Goal: Check status: Check status

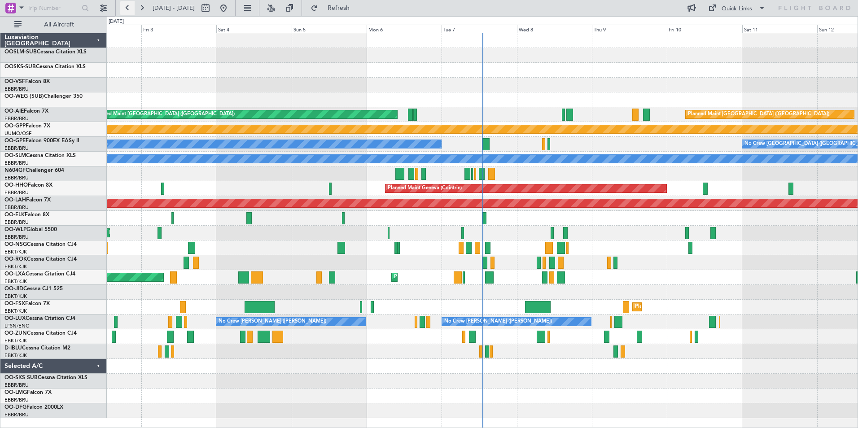
click at [124, 7] on button at bounding box center [127, 8] width 14 height 14
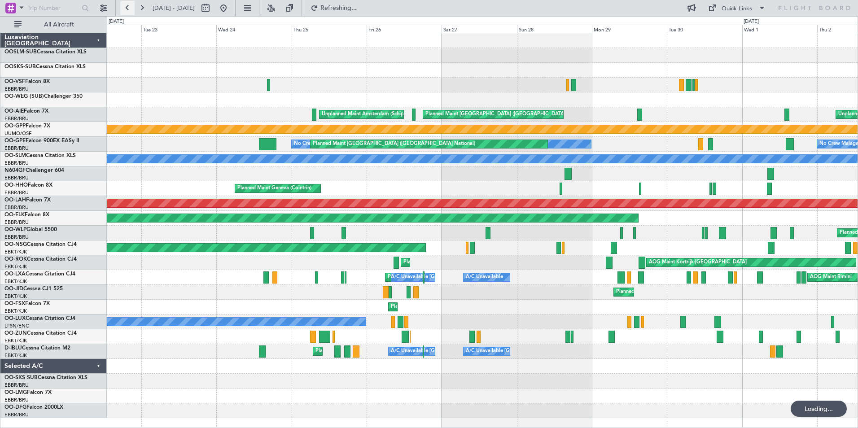
click at [124, 7] on button at bounding box center [127, 8] width 14 height 14
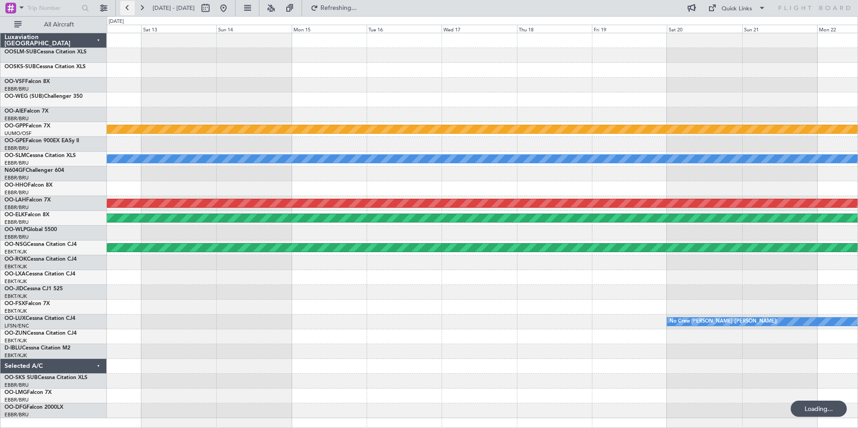
click at [124, 7] on button at bounding box center [127, 8] width 14 height 14
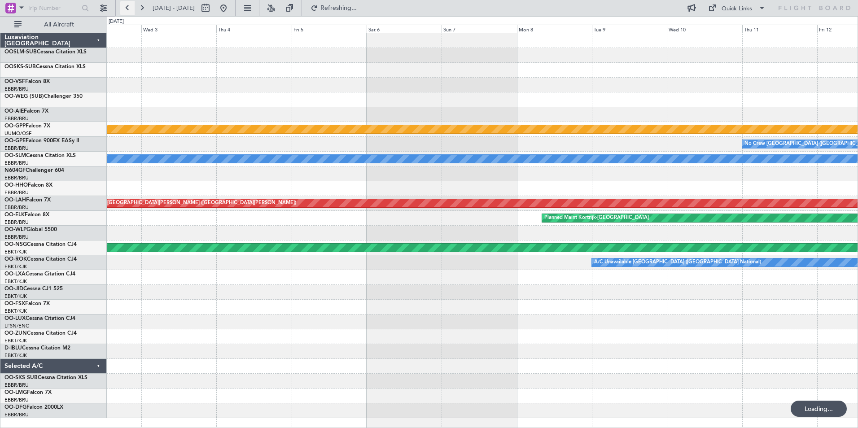
click at [124, 7] on button at bounding box center [127, 8] width 14 height 14
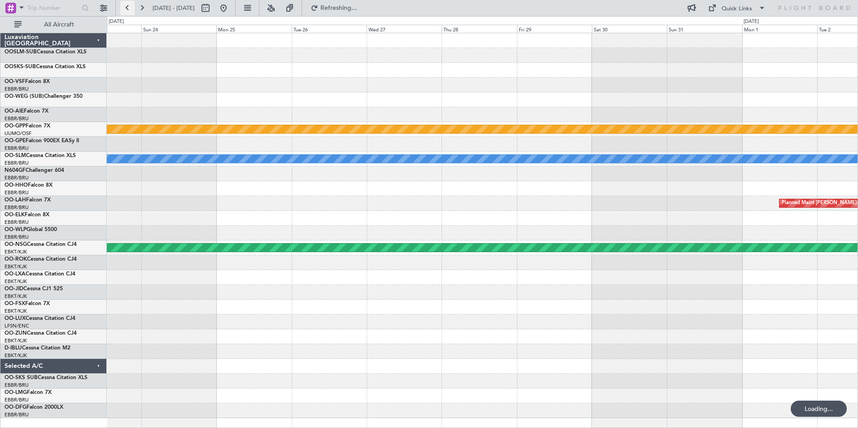
click at [124, 7] on button at bounding box center [127, 8] width 14 height 14
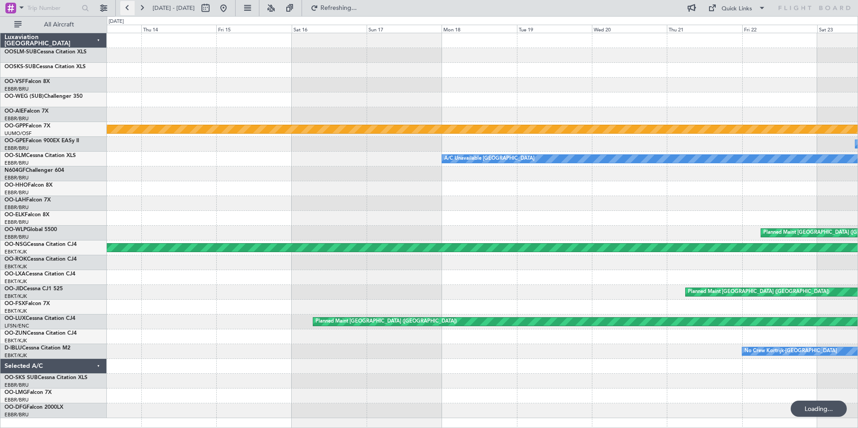
click at [124, 7] on button at bounding box center [127, 8] width 14 height 14
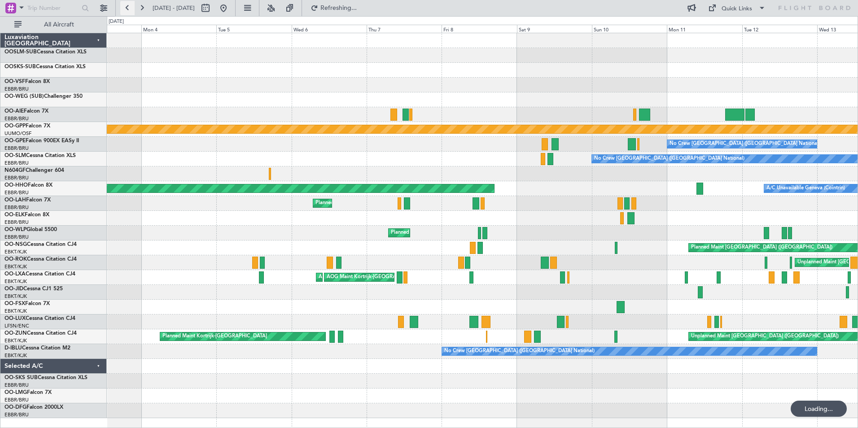
click at [124, 7] on button at bounding box center [127, 8] width 14 height 14
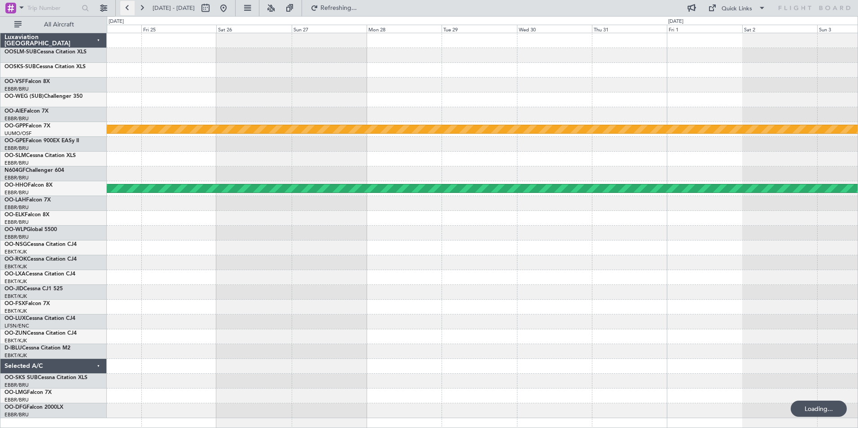
click at [124, 7] on button at bounding box center [127, 8] width 14 height 14
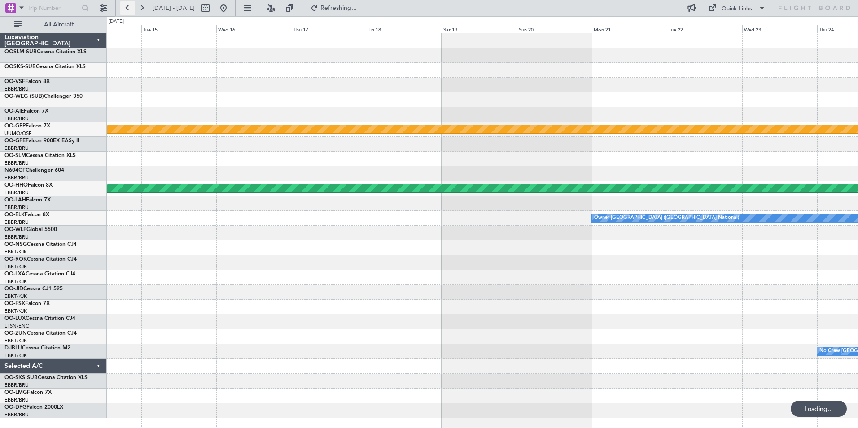
click at [124, 7] on button at bounding box center [127, 8] width 14 height 14
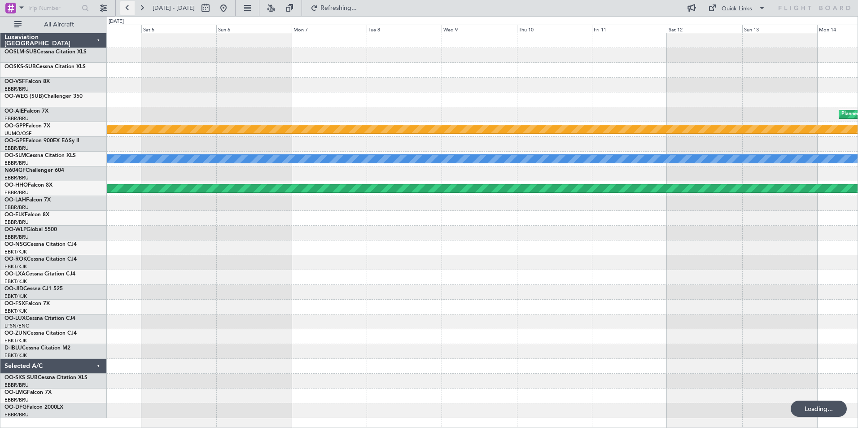
click at [124, 7] on button at bounding box center [127, 8] width 14 height 14
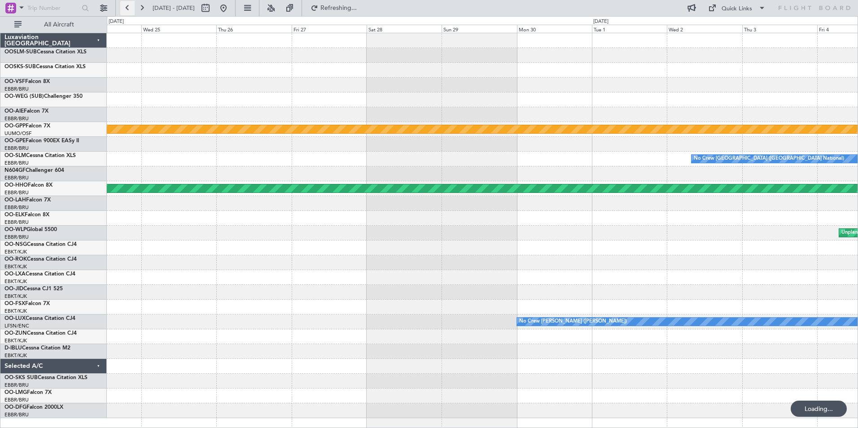
click at [124, 7] on button at bounding box center [127, 8] width 14 height 14
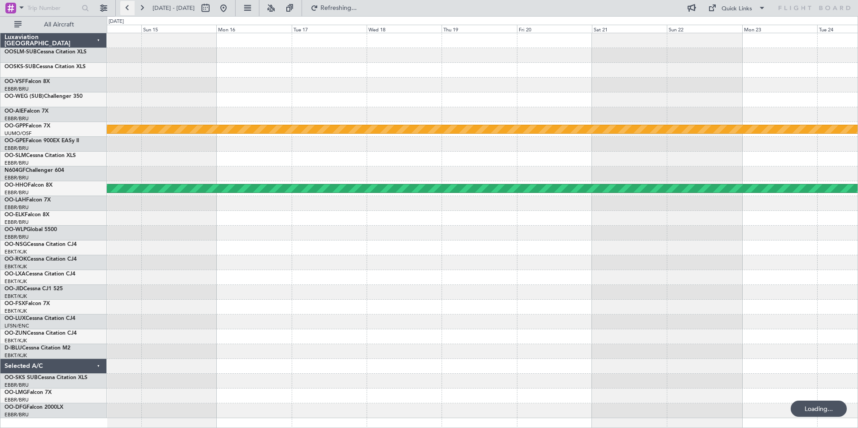
click at [124, 7] on button at bounding box center [127, 8] width 14 height 14
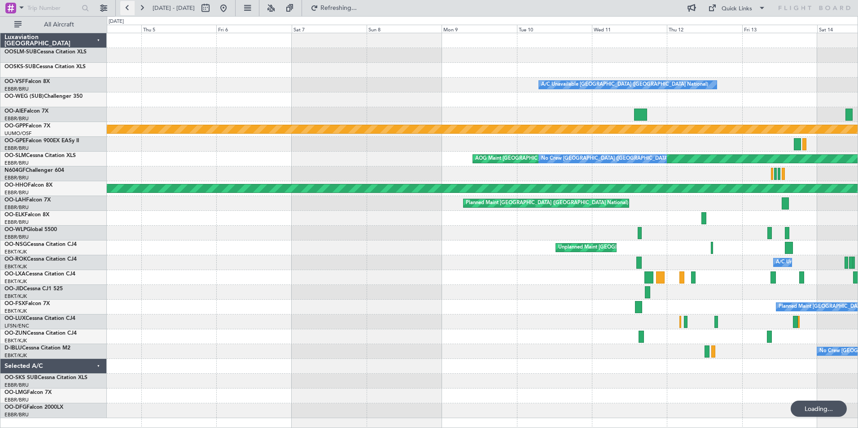
click at [124, 7] on button at bounding box center [127, 8] width 14 height 14
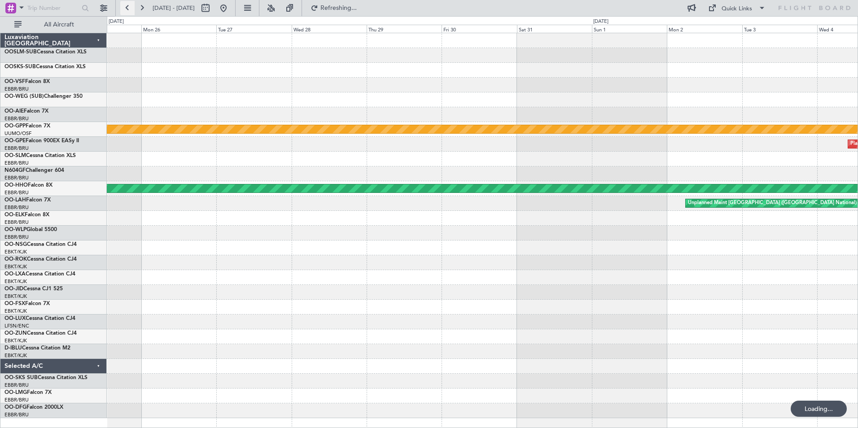
click at [124, 7] on button at bounding box center [127, 8] width 14 height 14
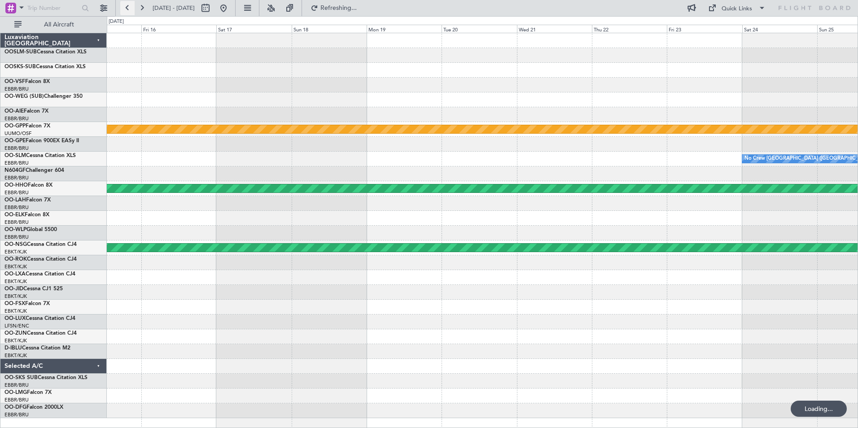
click at [124, 7] on button at bounding box center [127, 8] width 14 height 14
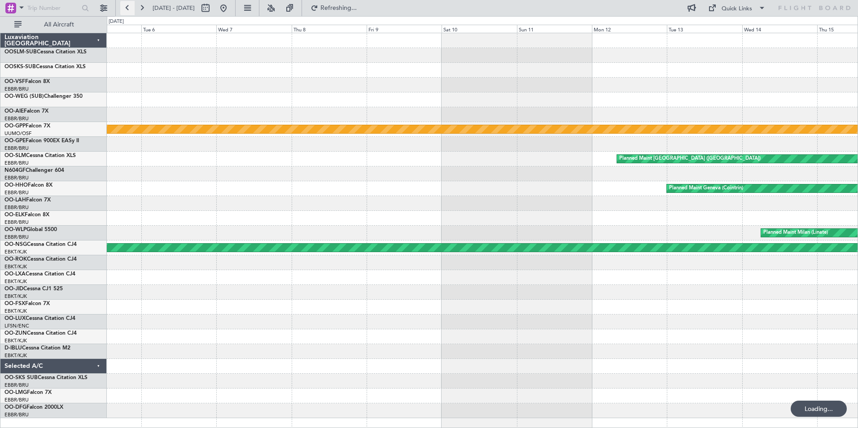
click at [124, 7] on button at bounding box center [127, 8] width 14 height 14
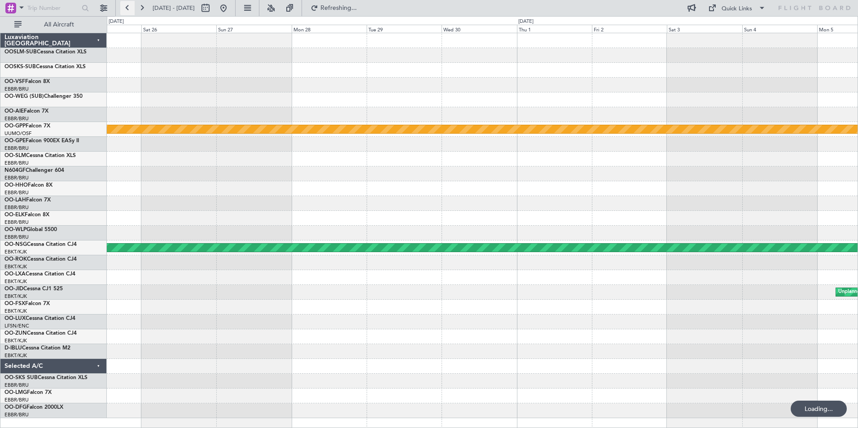
click at [124, 7] on button at bounding box center [127, 8] width 14 height 14
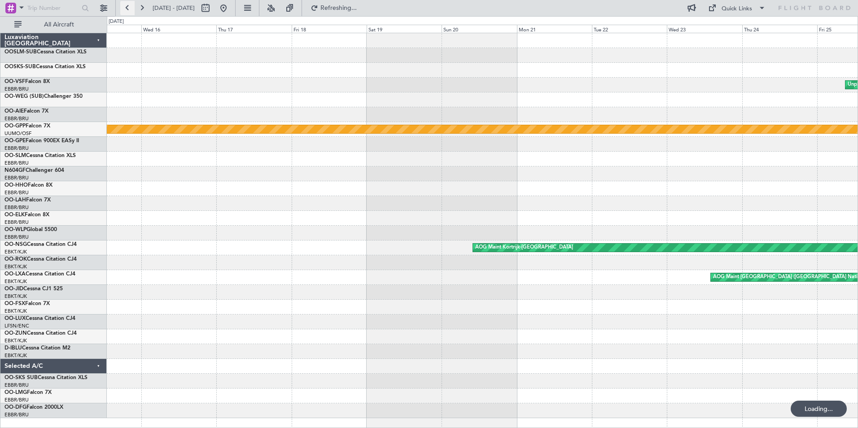
click at [124, 7] on button at bounding box center [127, 8] width 14 height 14
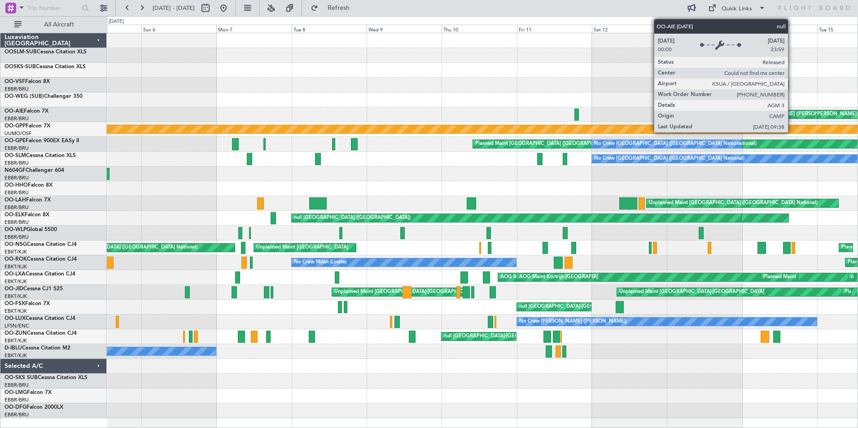
click at [792, 114] on div "null [PERSON_NAME] ([PERSON_NAME])" at bounding box center [779, 114] width 75 height 8
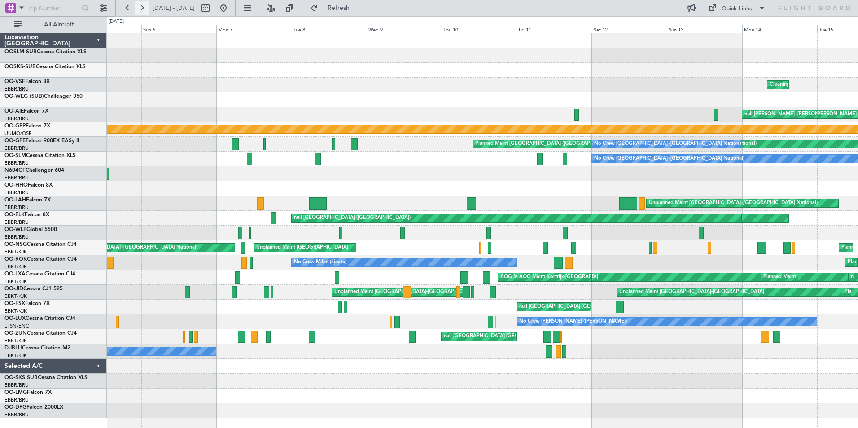
click at [141, 7] on button at bounding box center [142, 8] width 14 height 14
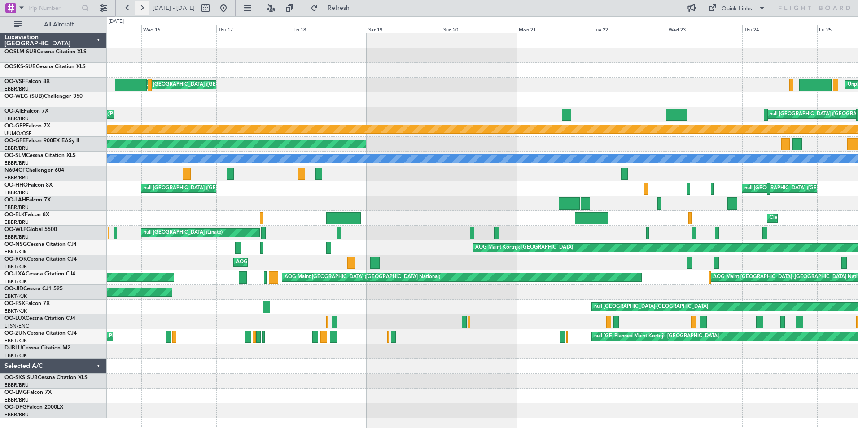
click at [142, 8] on button at bounding box center [142, 8] width 14 height 14
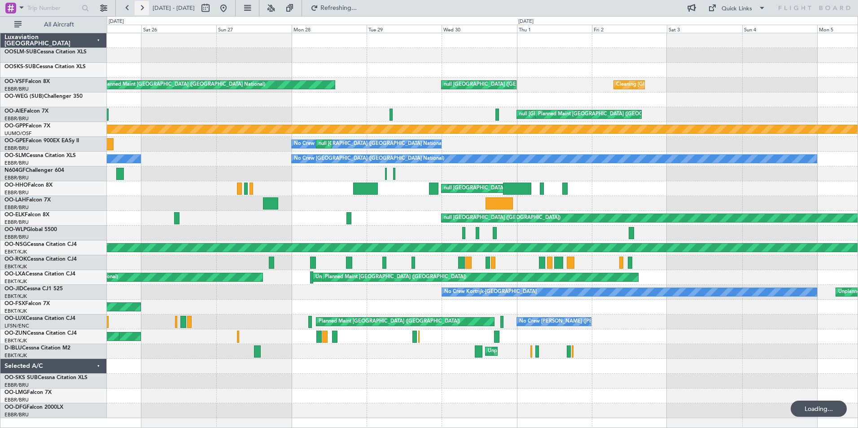
click at [142, 8] on button at bounding box center [142, 8] width 14 height 14
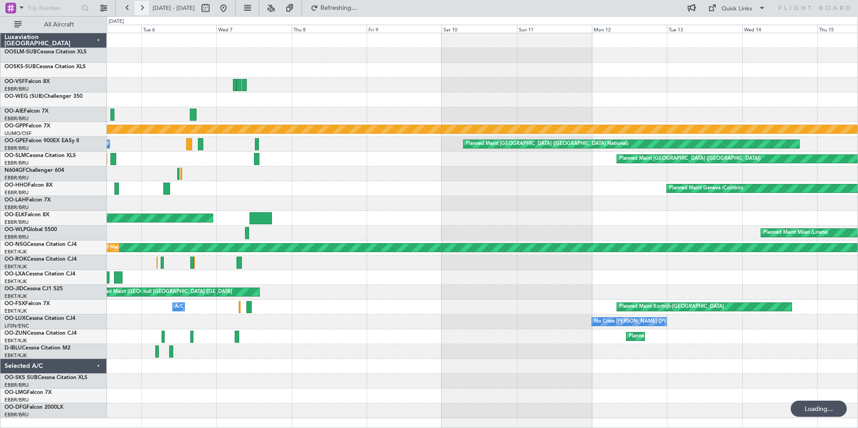
click at [142, 8] on button at bounding box center [142, 8] width 14 height 14
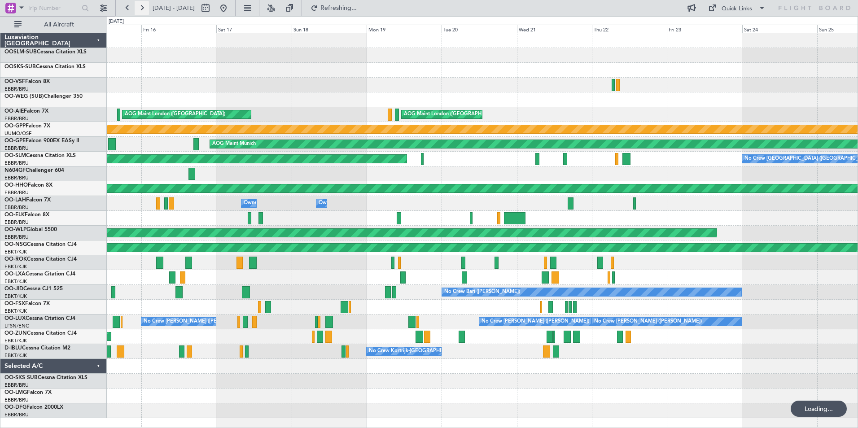
click at [142, 8] on button at bounding box center [142, 8] width 14 height 14
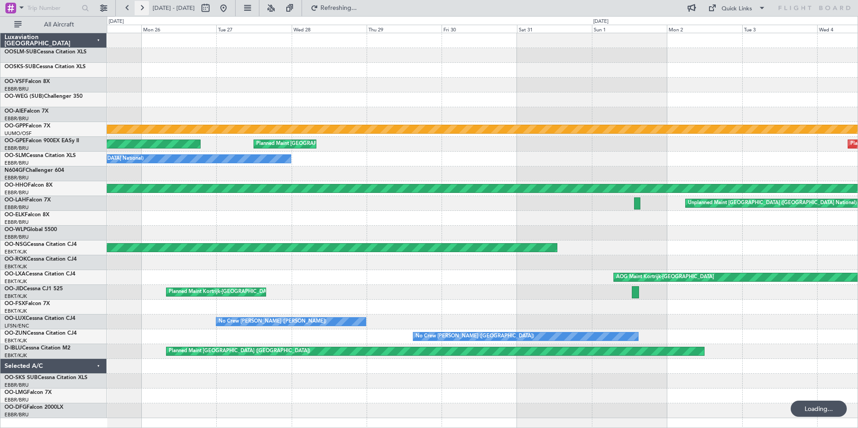
click at [142, 8] on button at bounding box center [142, 8] width 14 height 14
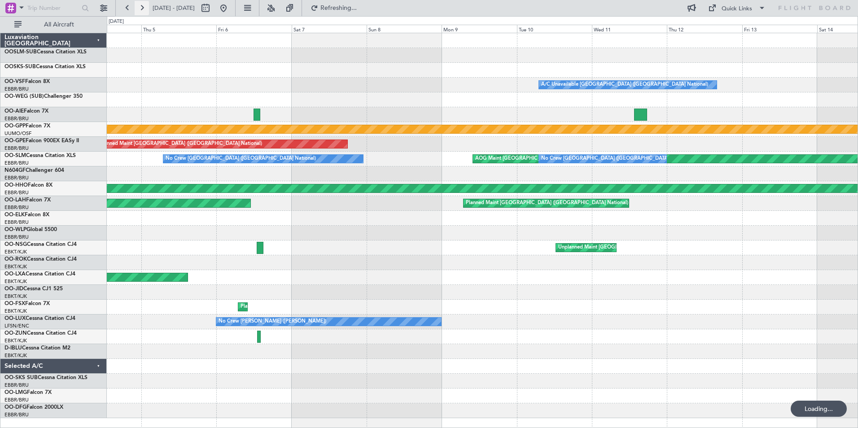
click at [142, 8] on button at bounding box center [142, 8] width 14 height 14
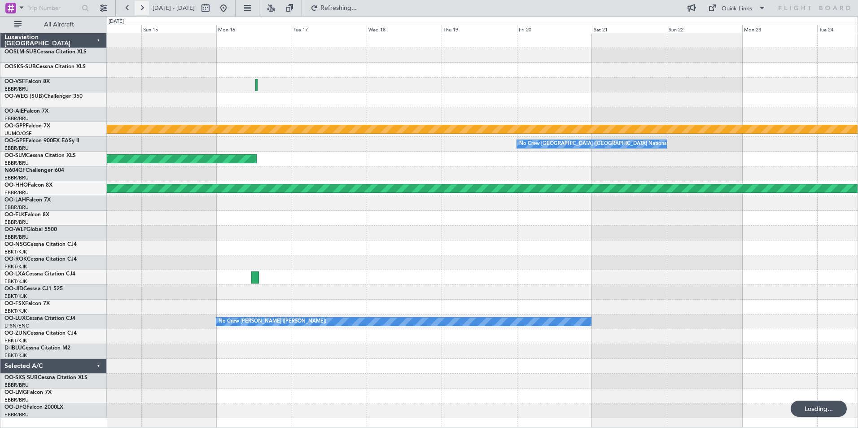
click at [142, 8] on button at bounding box center [142, 8] width 14 height 14
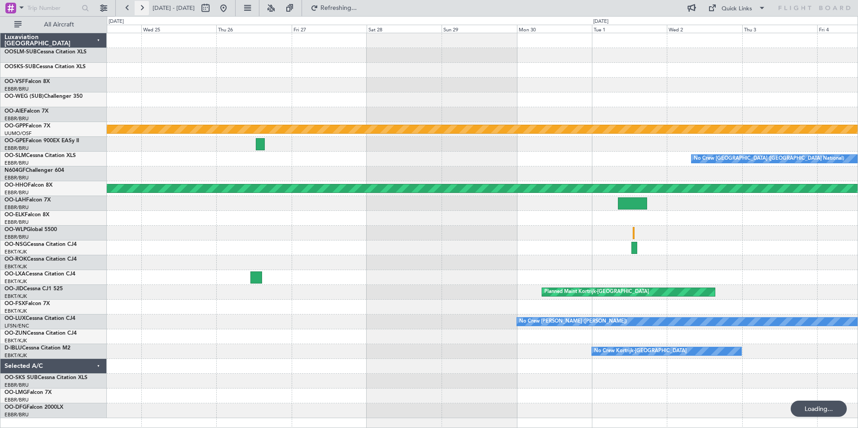
click at [142, 8] on button at bounding box center [142, 8] width 14 height 14
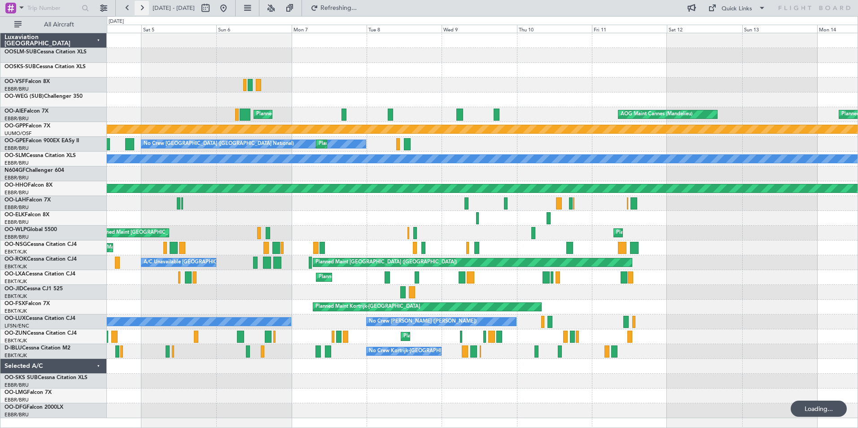
click at [142, 8] on button at bounding box center [142, 8] width 14 height 14
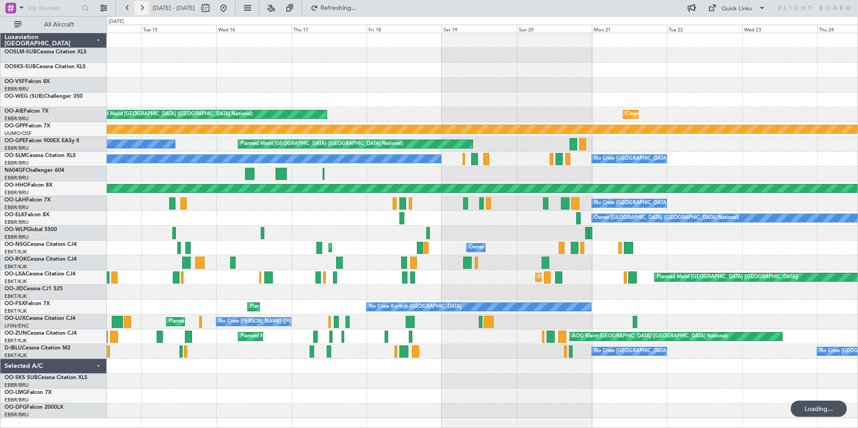
click at [142, 7] on button at bounding box center [142, 8] width 14 height 14
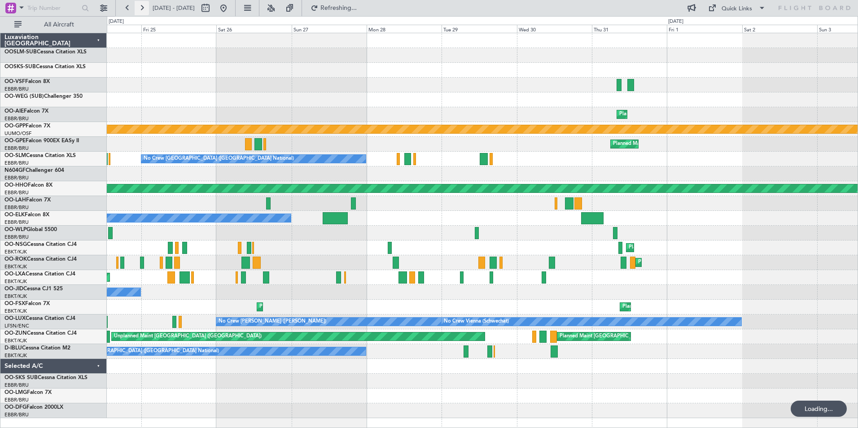
click at [142, 5] on button at bounding box center [142, 8] width 14 height 14
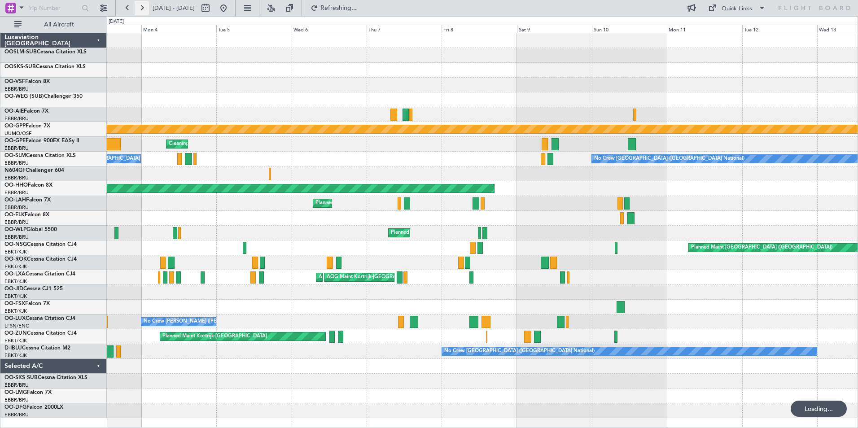
click at [142, 5] on button at bounding box center [142, 8] width 14 height 14
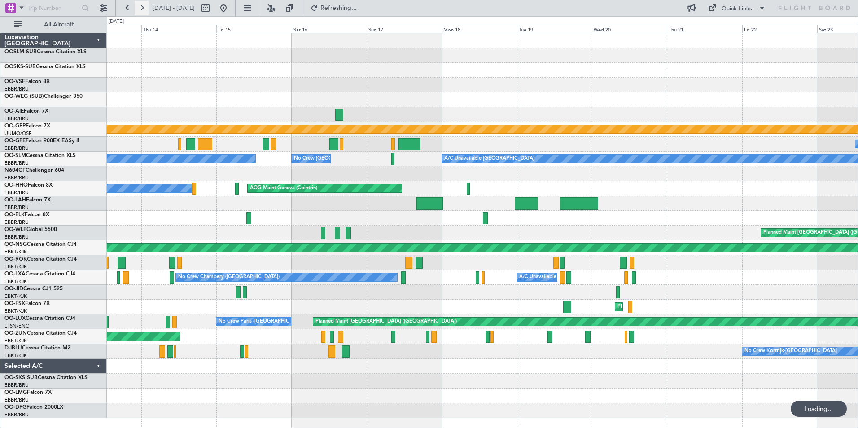
click at [142, 5] on button at bounding box center [142, 8] width 14 height 14
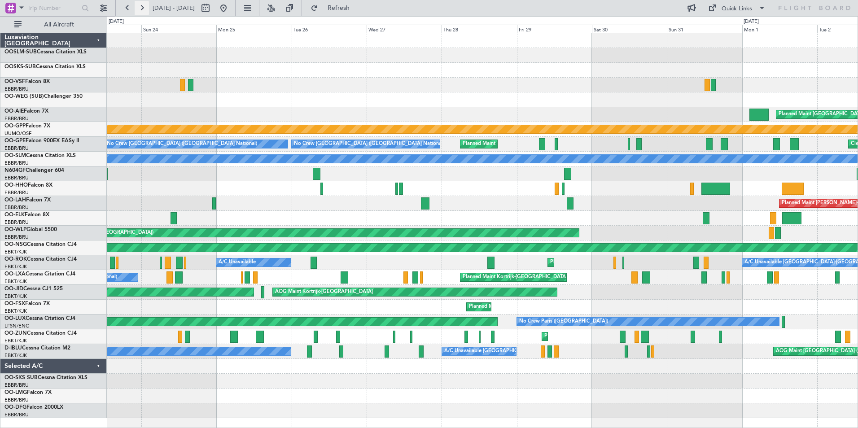
click at [141, 4] on button at bounding box center [142, 8] width 14 height 14
